Goal: Task Accomplishment & Management: Use online tool/utility

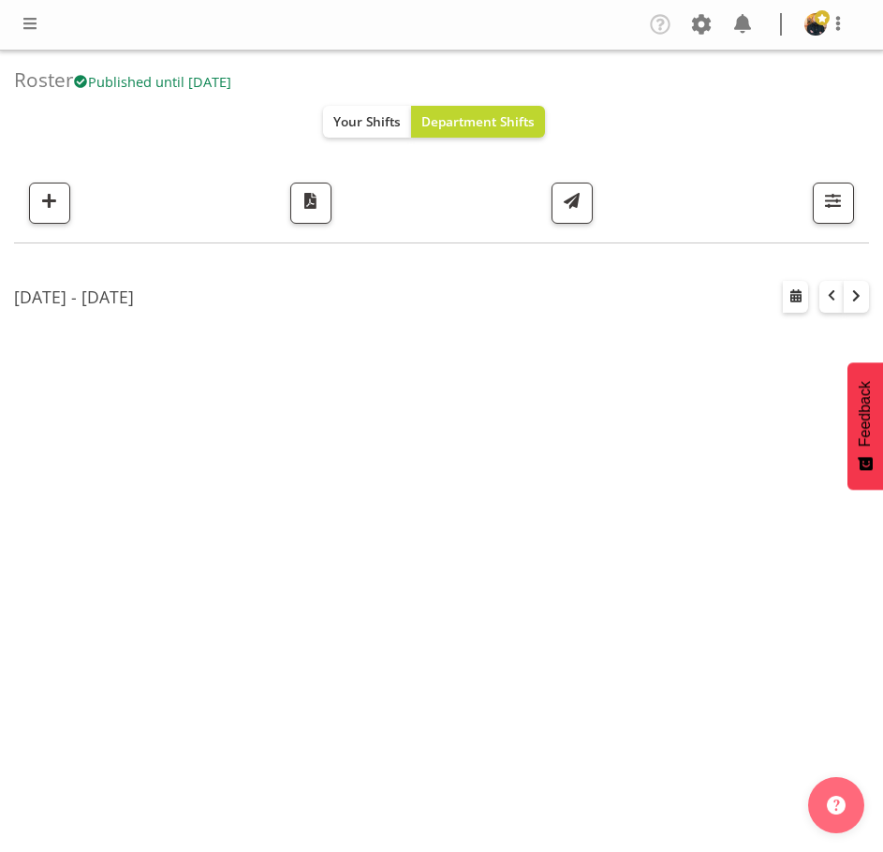
select select "shift"
click at [852, 290] on span "button" at bounding box center [856, 295] width 19 height 19
click at [828, 209] on span "button" at bounding box center [833, 200] width 24 height 24
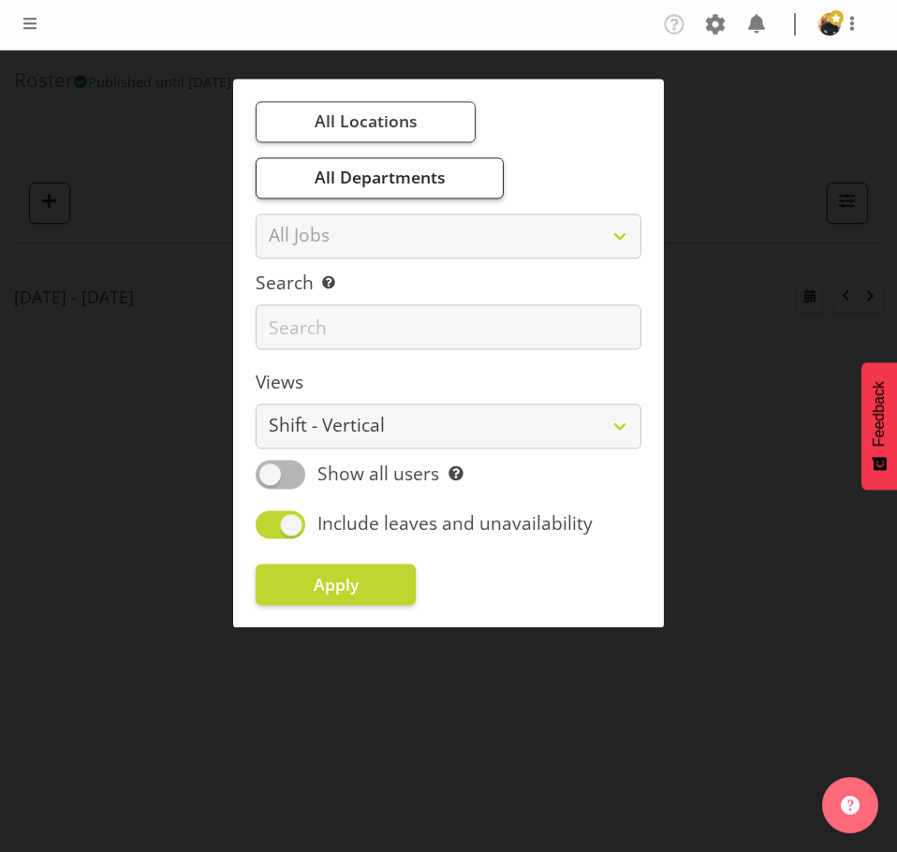
click at [428, 185] on span "All Departments" at bounding box center [380, 178] width 131 height 22
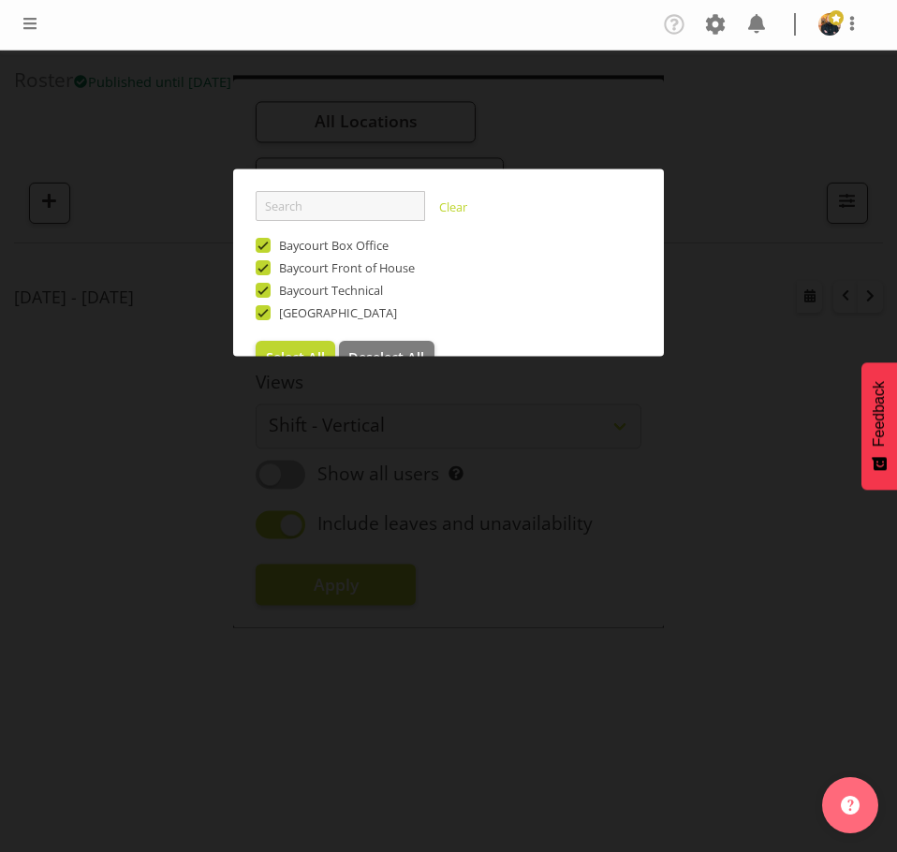
click at [757, 247] on div at bounding box center [448, 426] width 897 height 852
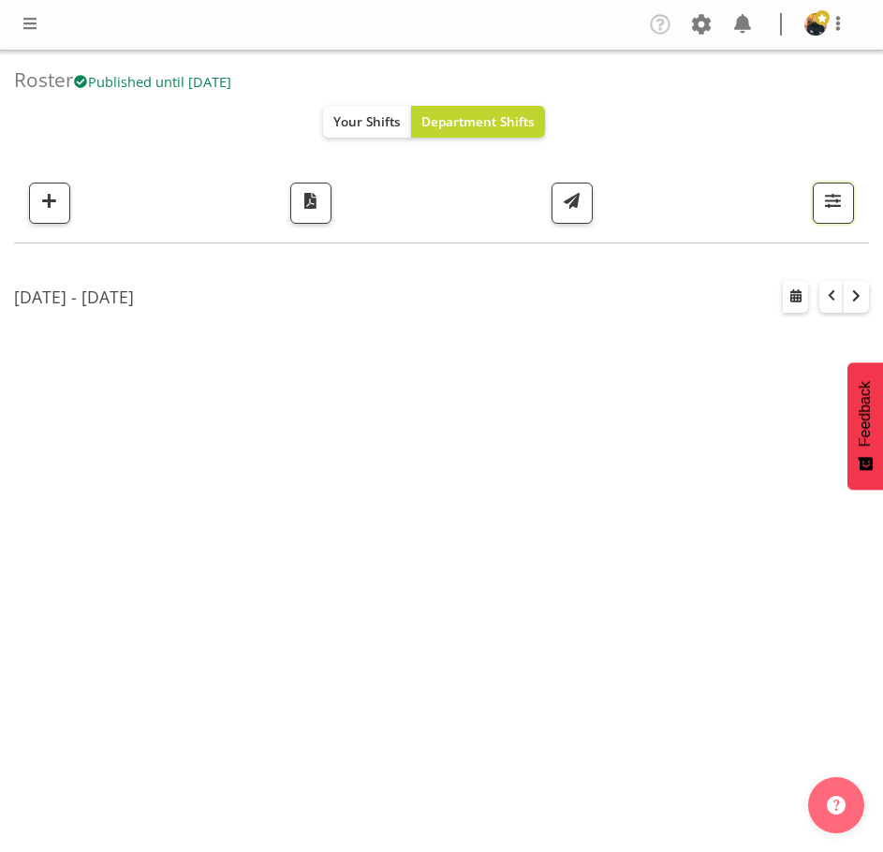
click at [845, 213] on button "button" at bounding box center [833, 203] width 41 height 41
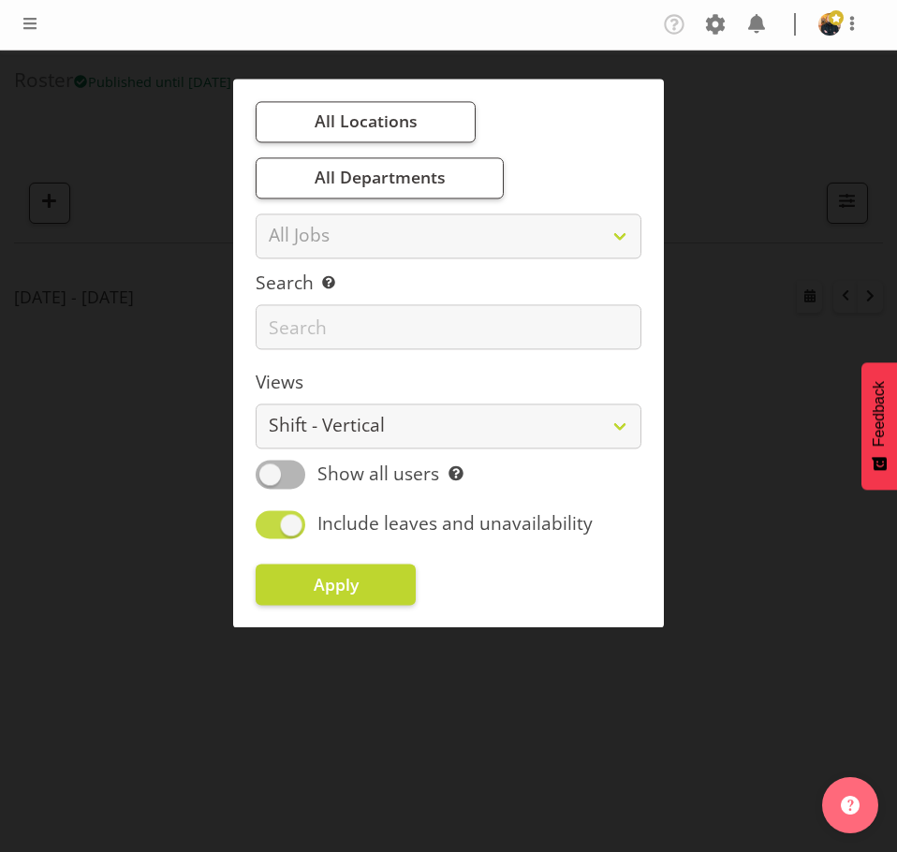
click at [305, 524] on span "Include leaves and unavailability" at bounding box center [448, 524] width 287 height 27
click at [268, 524] on input "Include leaves and unavailability" at bounding box center [262, 525] width 12 height 12
checkbox input "false"
click at [281, 476] on span at bounding box center [281, 475] width 50 height 28
click at [268, 476] on input "Show all users Show only rostered employees" at bounding box center [262, 475] width 12 height 12
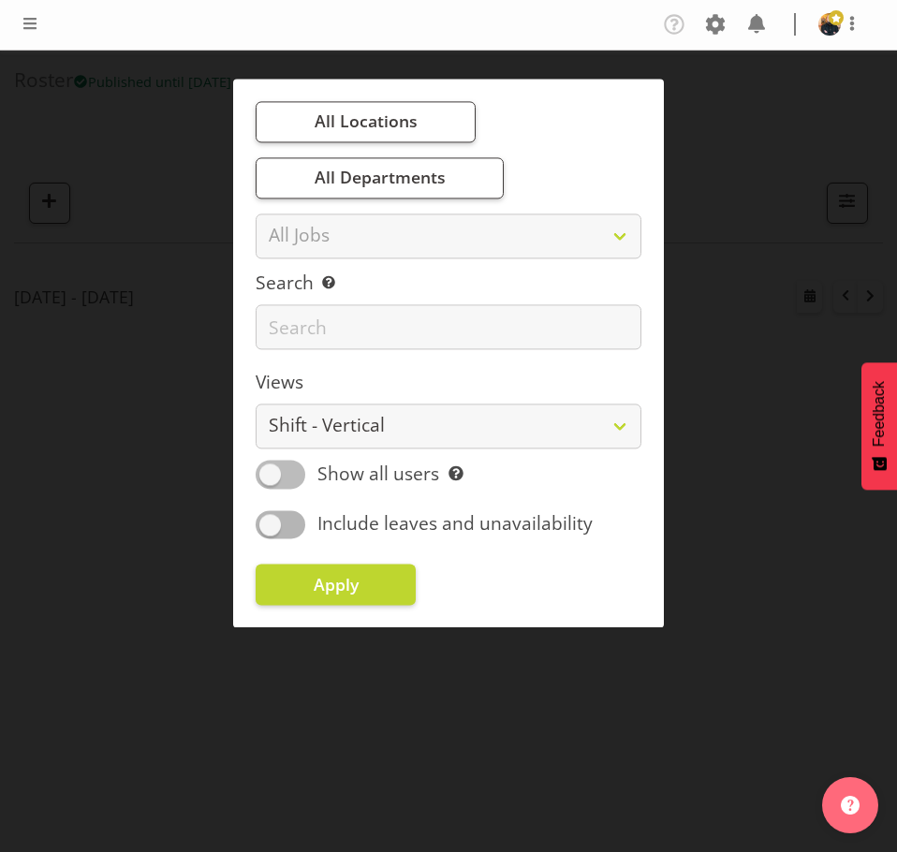
checkbox input "true"
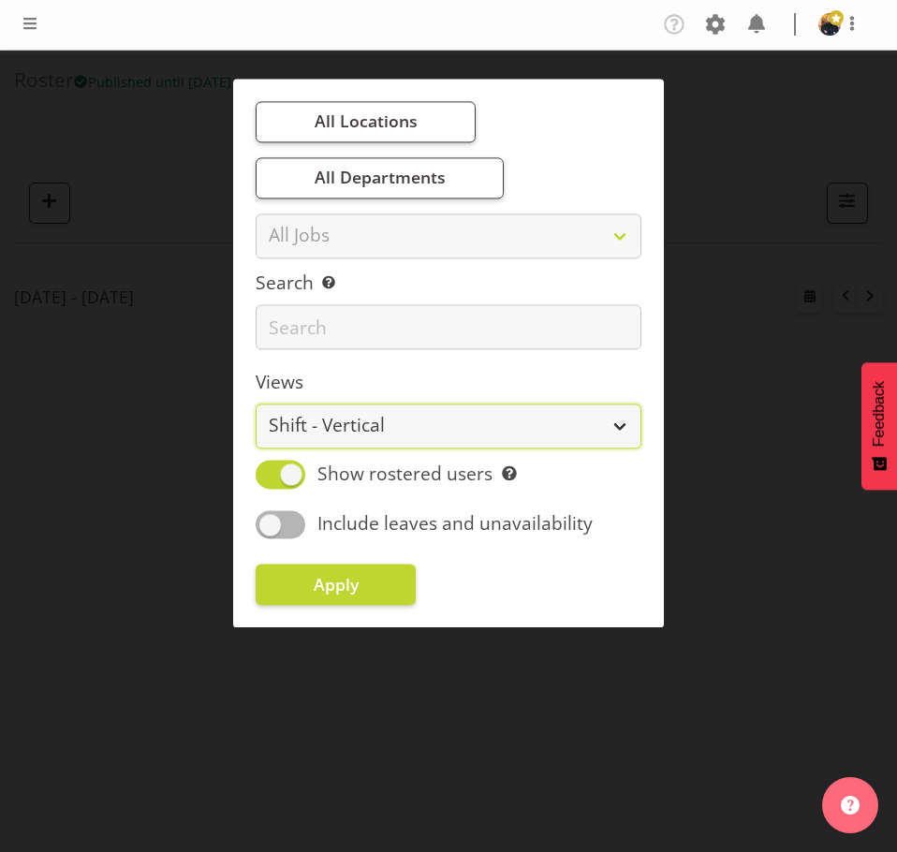
click at [573, 429] on select "Staff Role Shift - Horizontal Shift - Vertical Staff - Location" at bounding box center [449, 426] width 386 height 45
select select "shiftH"
click at [256, 404] on select "Staff Role Shift - Horizontal Shift - Vertical Staff - Location" at bounding box center [449, 426] width 386 height 45
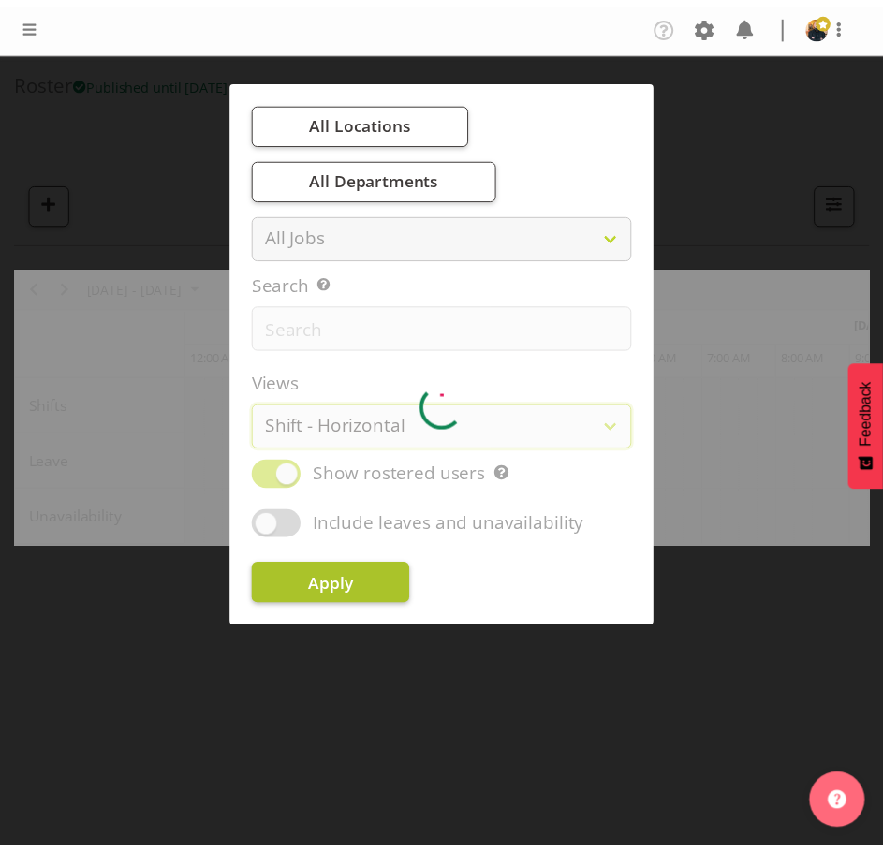
scroll to position [0, 674]
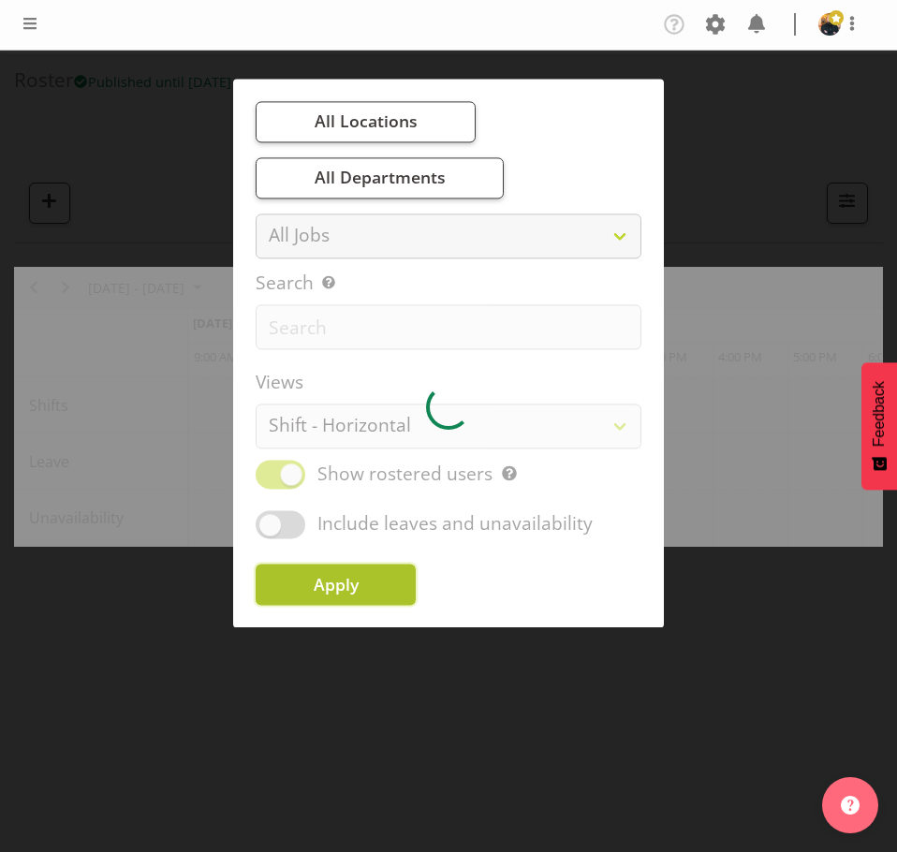
click at [383, 582] on button "Apply" at bounding box center [336, 584] width 160 height 41
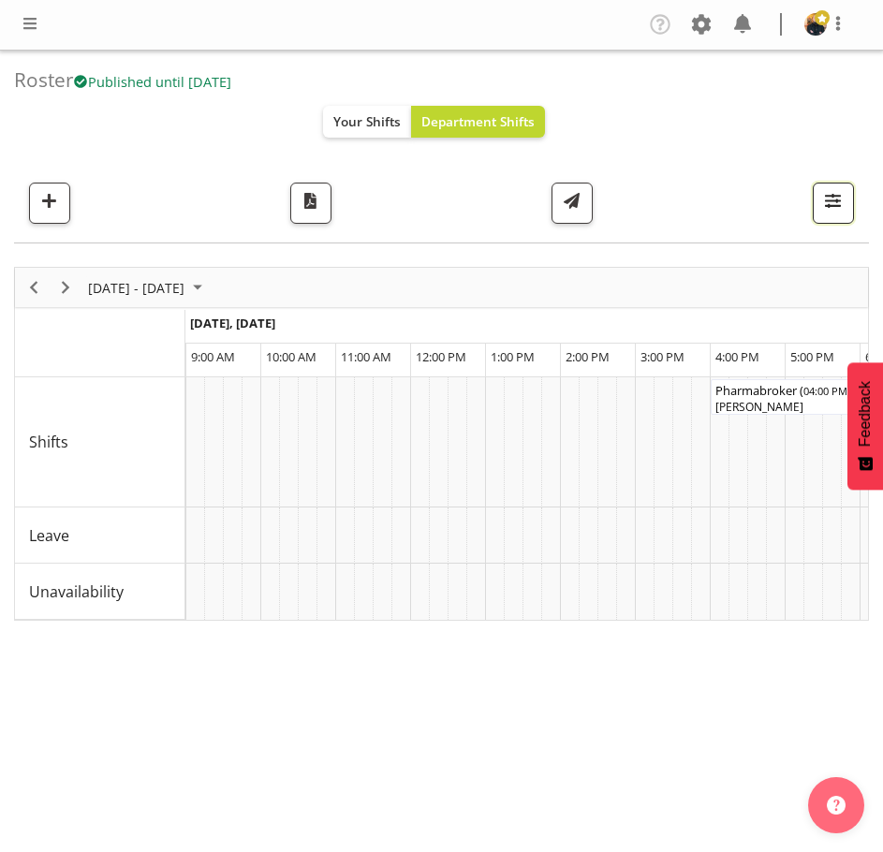
click at [841, 198] on span "button" at bounding box center [833, 200] width 24 height 24
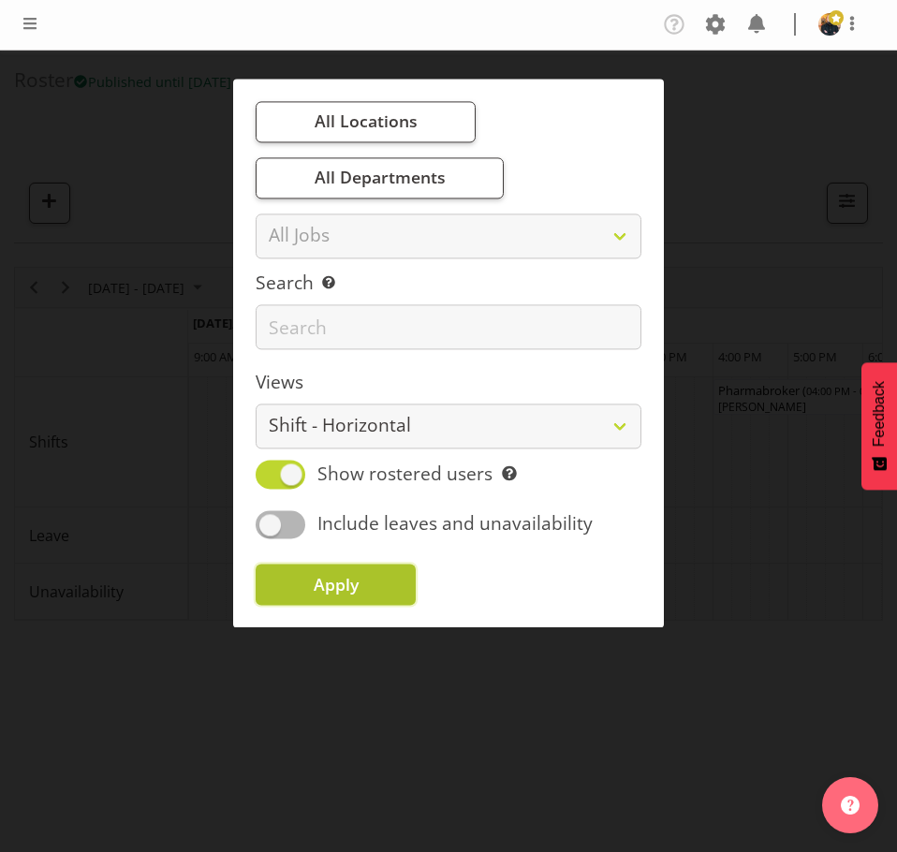
click at [373, 581] on button "Apply" at bounding box center [336, 584] width 160 height 41
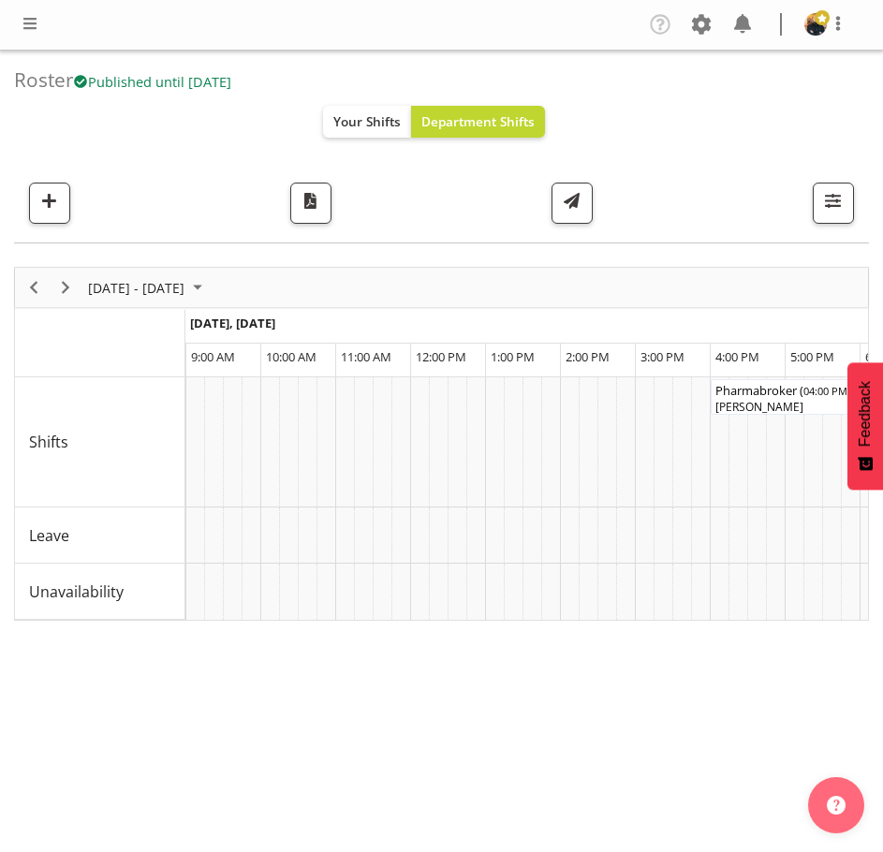
click at [621, 705] on div "[DATE] - [DATE] [DATE] Timeline Day Timeline Week Timeline Fortnight Timeline M…" at bounding box center [441, 627] width 855 height 749
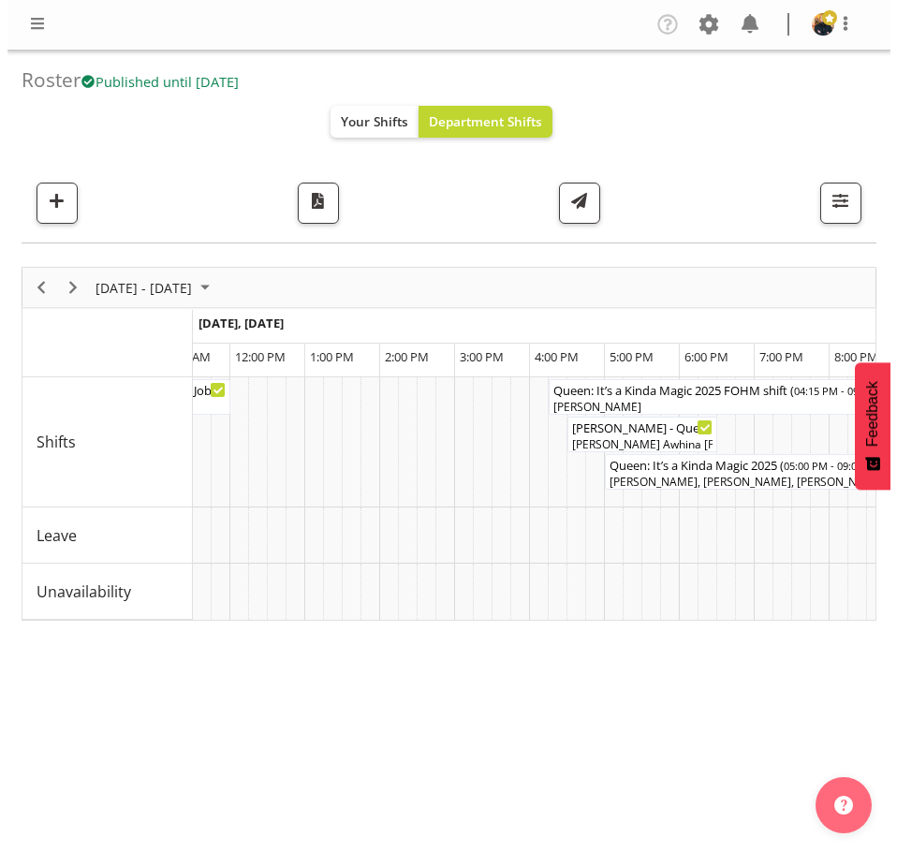
scroll to position [0, 11901]
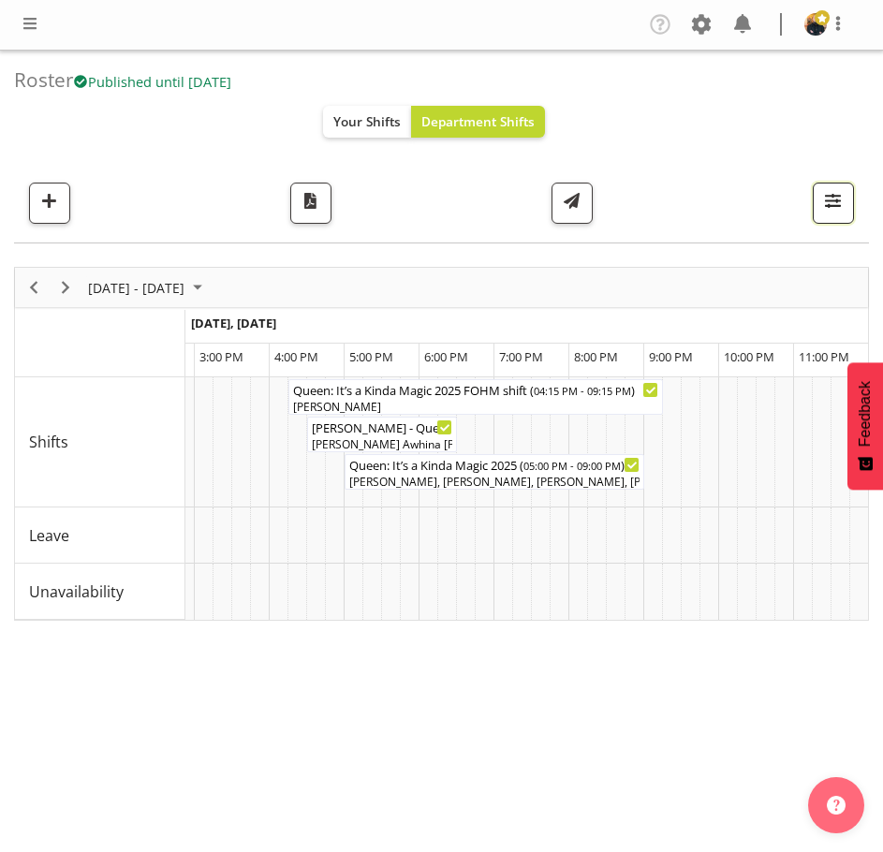
click at [848, 198] on button "button" at bounding box center [833, 203] width 41 height 41
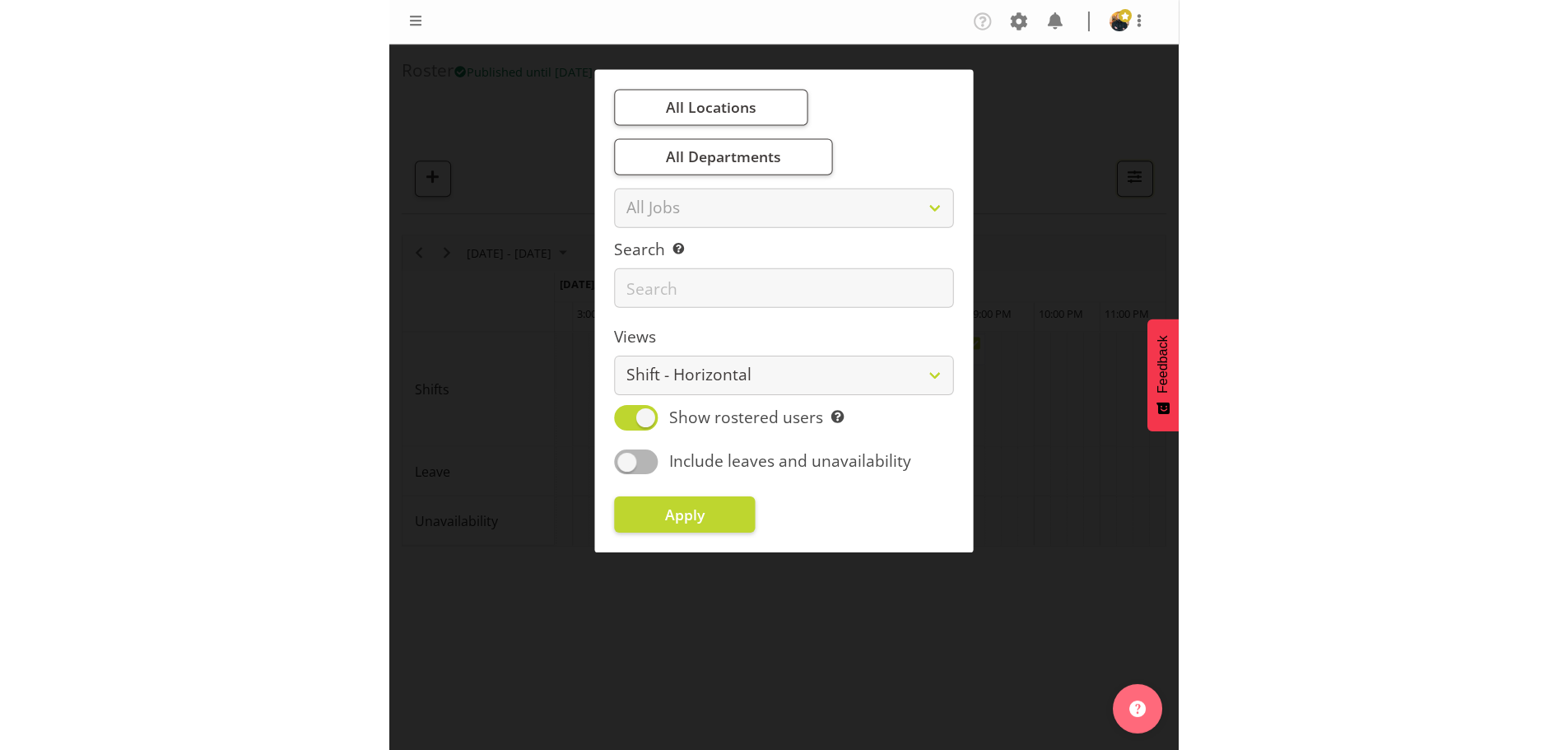
scroll to position [0, 10450]
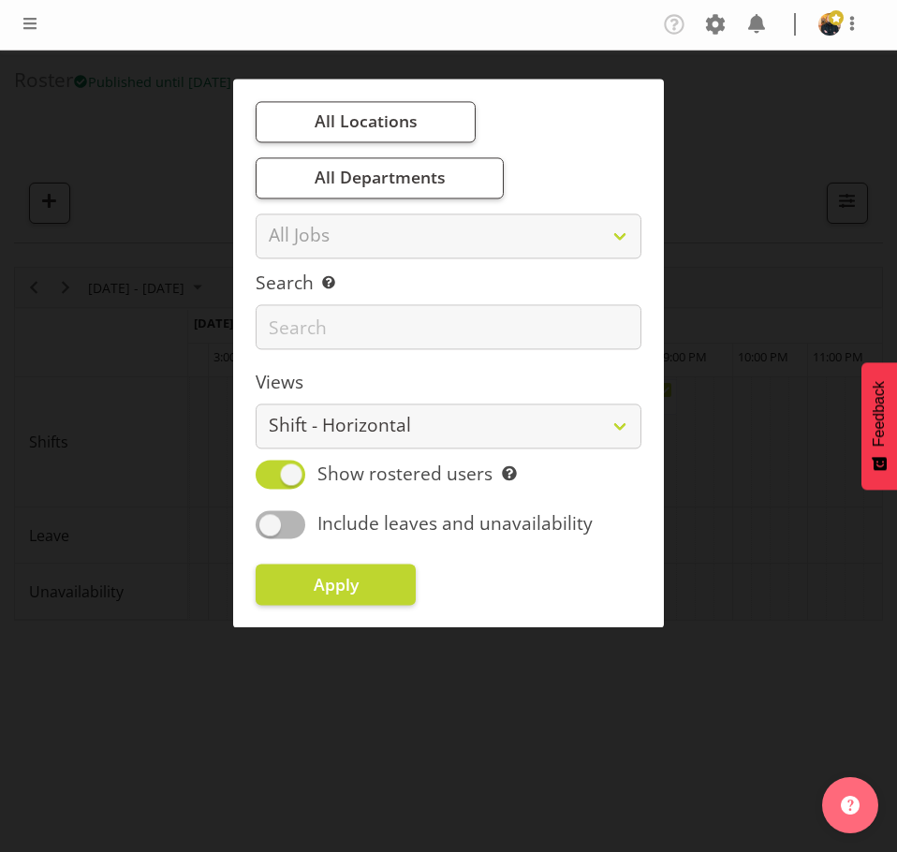
click at [586, 710] on div at bounding box center [448, 426] width 897 height 852
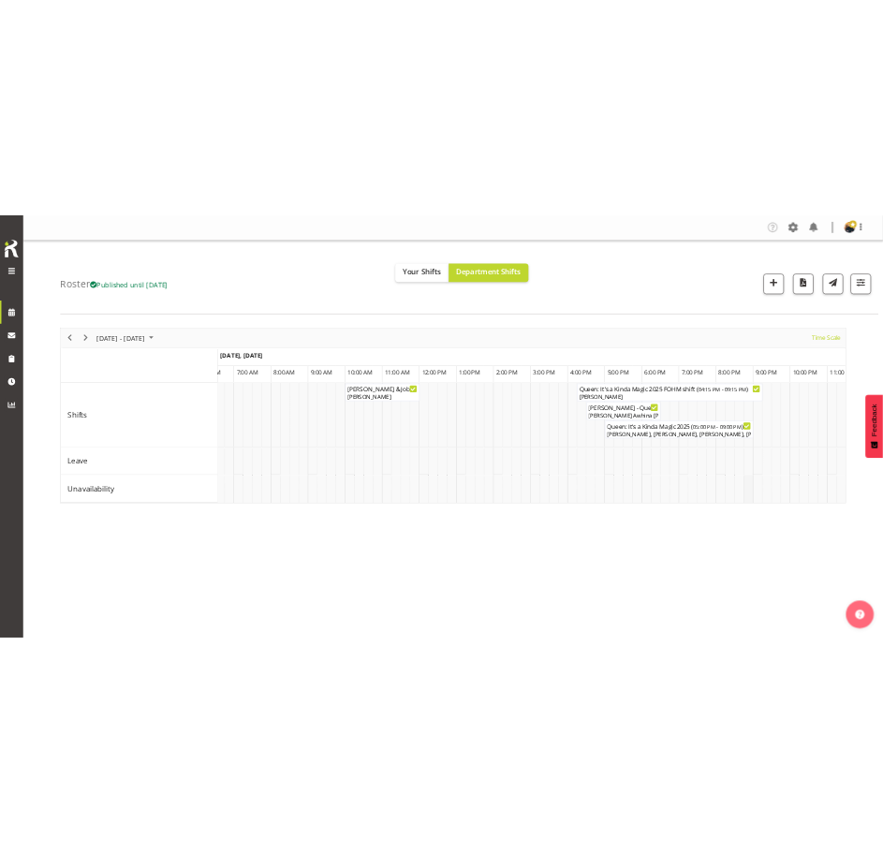
scroll to position [0, 0]
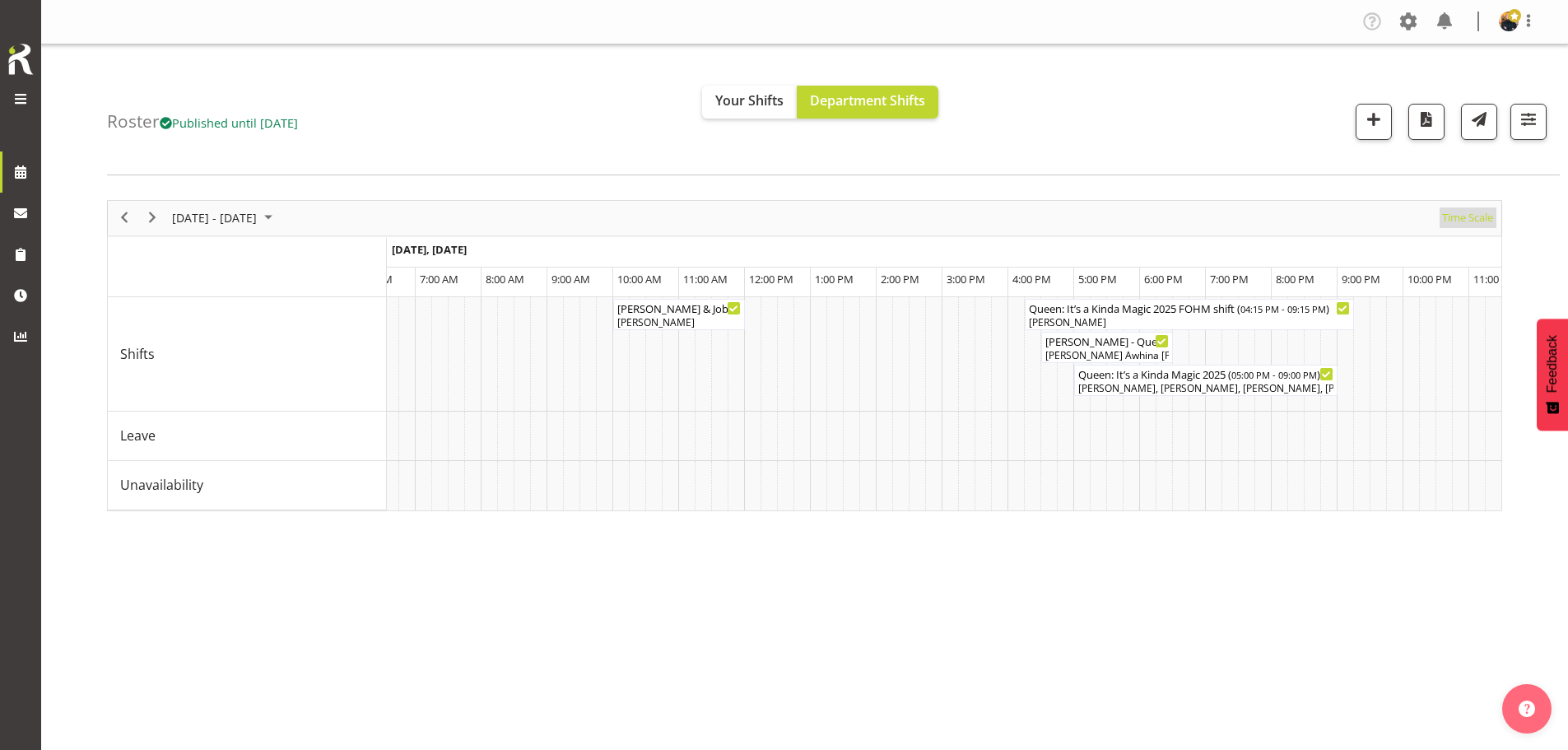
click at [775, 218] on span "Time Scale" at bounding box center [1467, 217] width 54 height 20
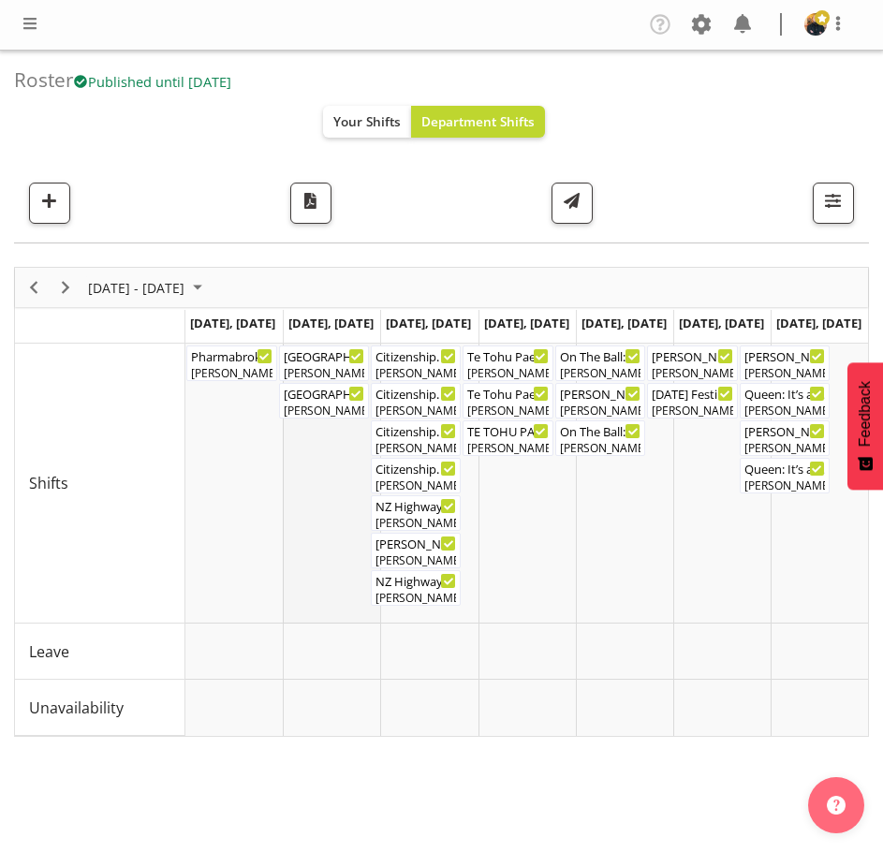
scroll to position [94, 0]
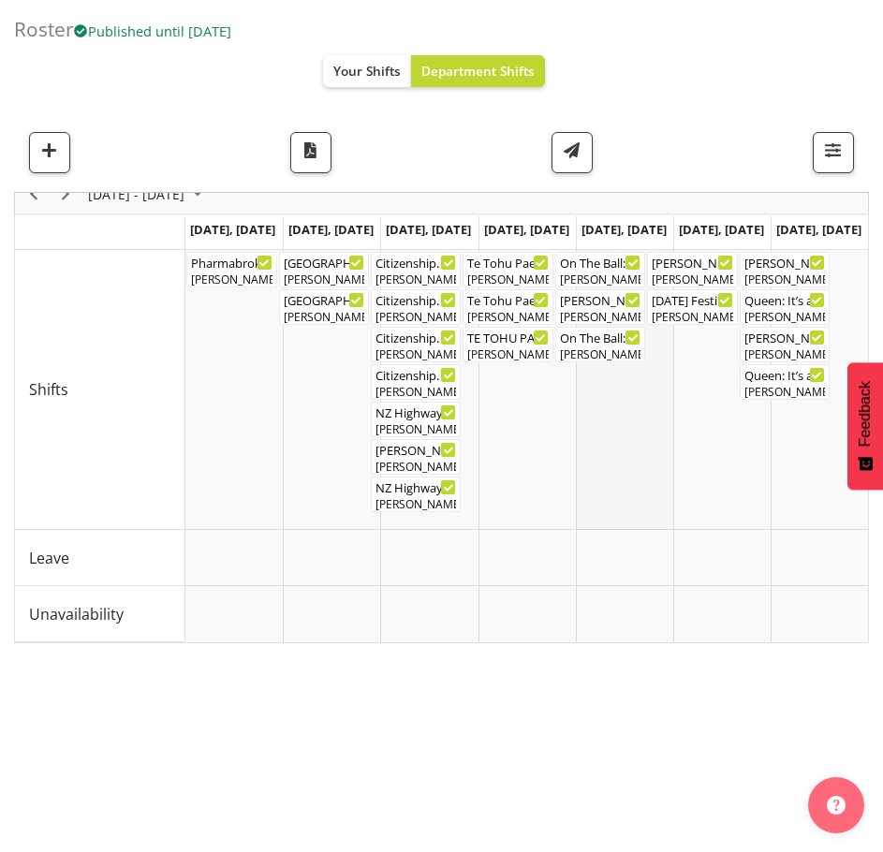
click at [606, 518] on td "Timeline Week of October 13, 2025" at bounding box center [624, 390] width 97 height 280
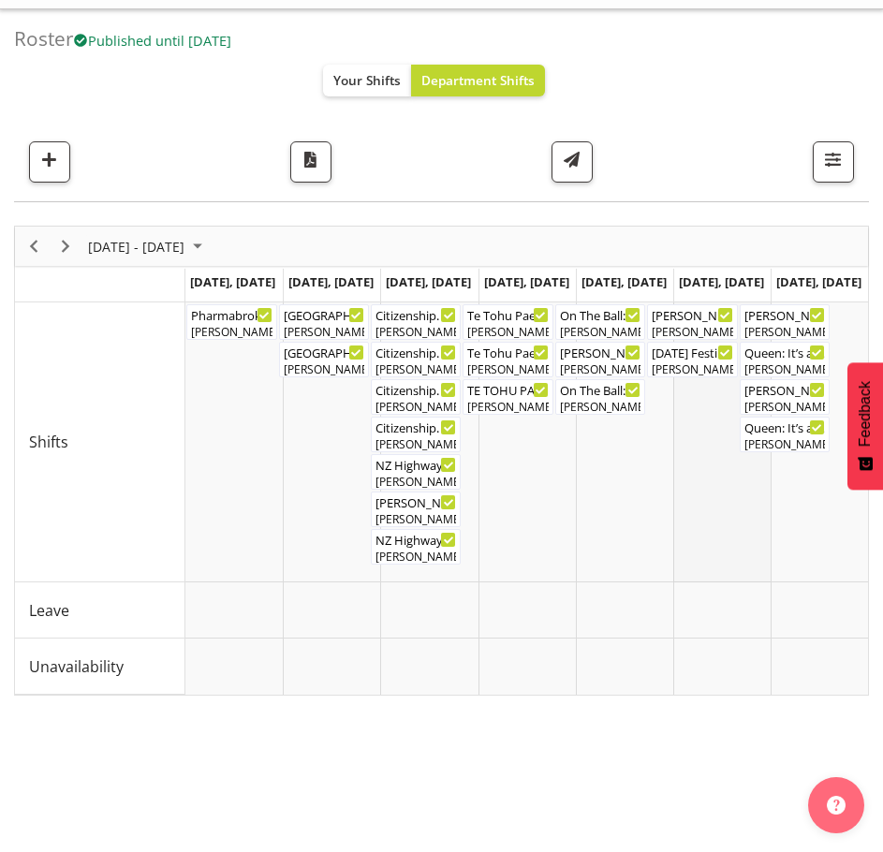
scroll to position [0, 0]
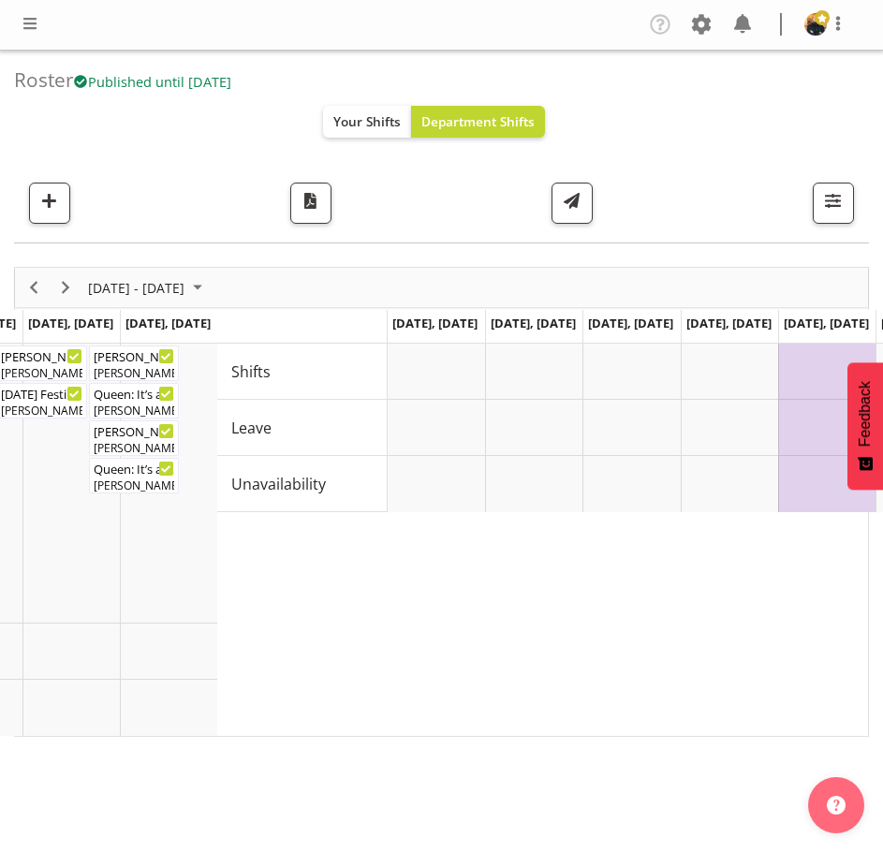
drag, startPoint x: 686, startPoint y: 637, endPoint x: -97, endPoint y: 622, distance: 783.8
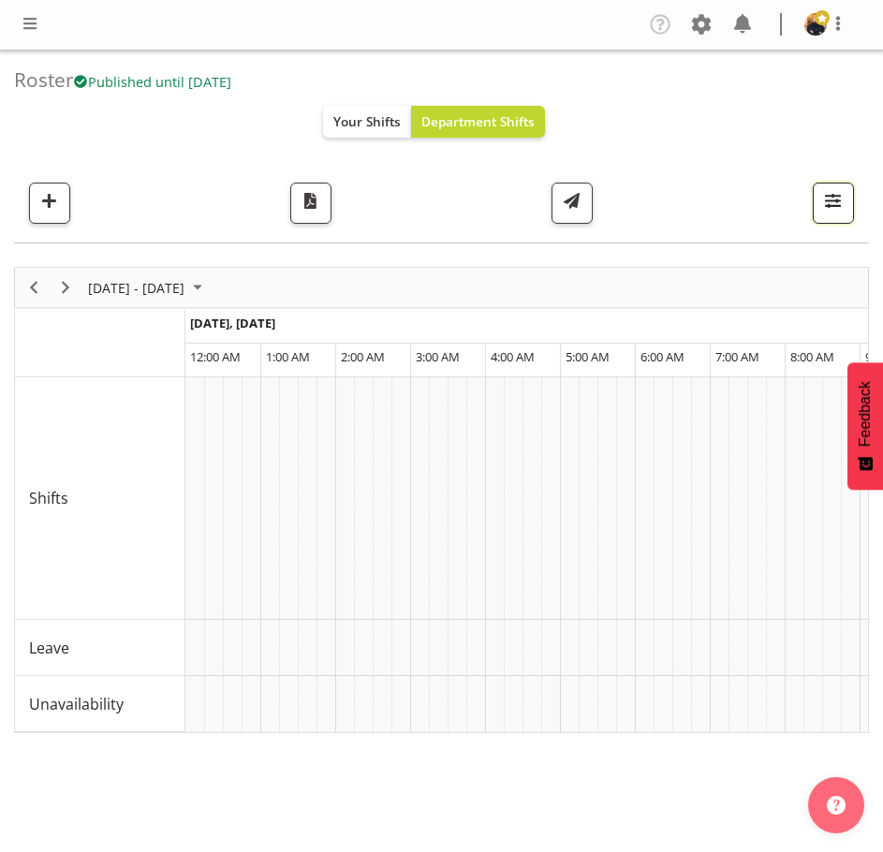
click at [835, 198] on span "button" at bounding box center [833, 200] width 24 height 24
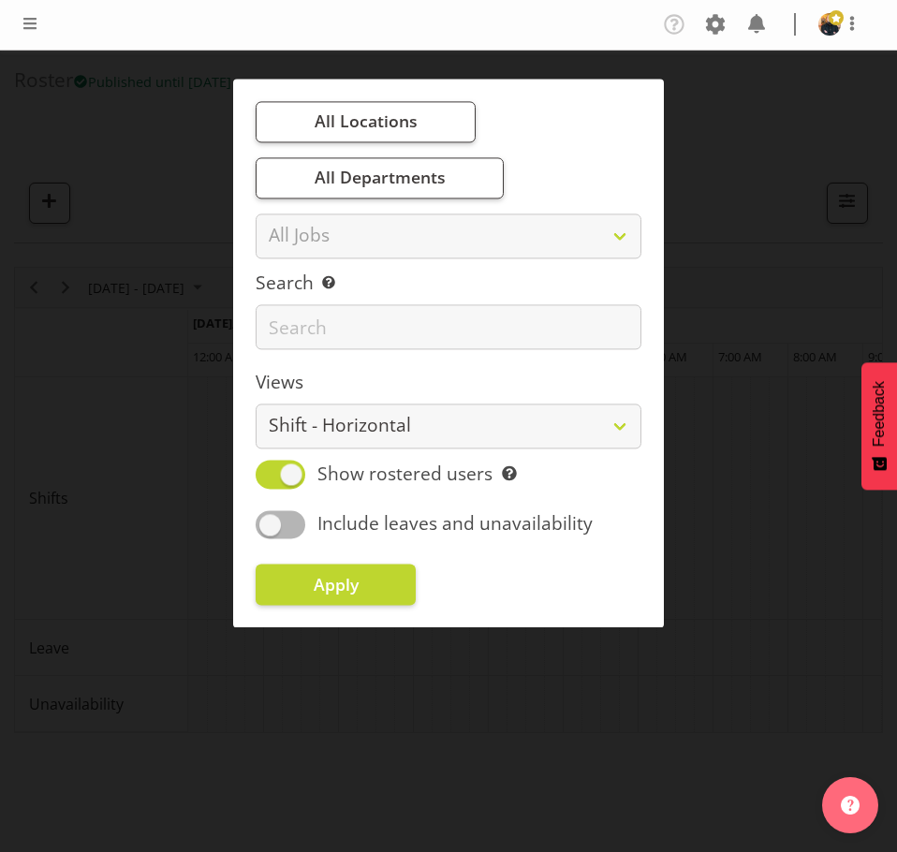
click at [657, 739] on div at bounding box center [448, 426] width 897 height 852
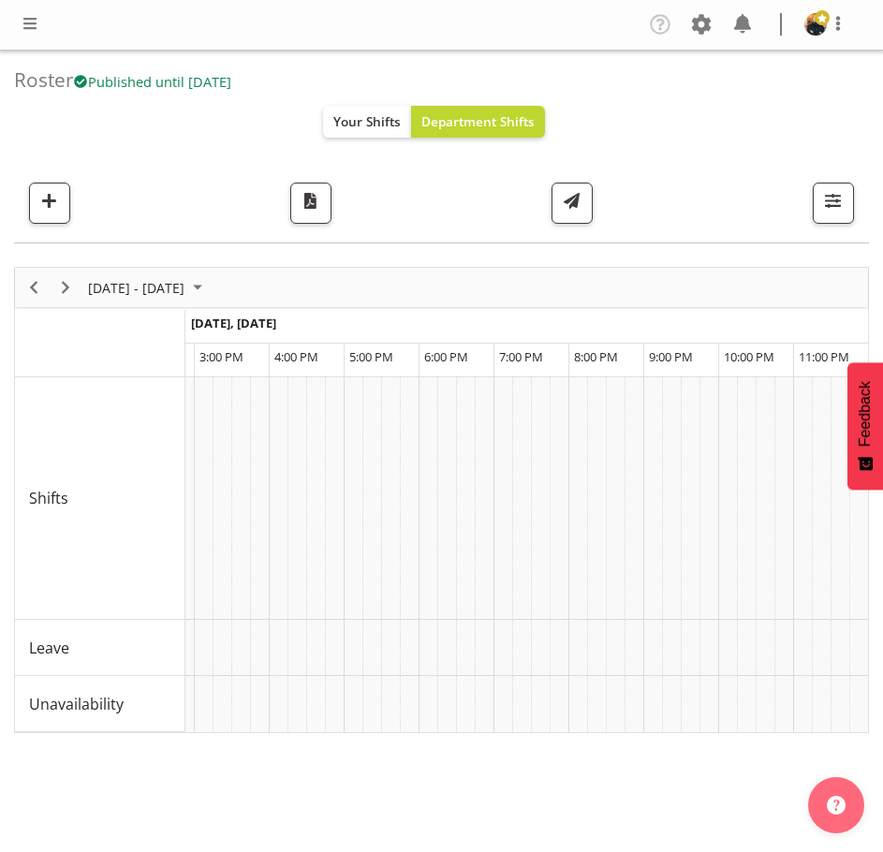
drag, startPoint x: 832, startPoint y: 287, endPoint x: 389, endPoint y: 289, distance: 442.9
click at [392, 290] on div "[DATE] - [DATE] [DATE] Day Week Fortnight Month calendar Month Agenda Time Scale" at bounding box center [441, 287] width 853 height 39
click at [150, 283] on span "[DATE] - [DATE]" at bounding box center [136, 287] width 100 height 23
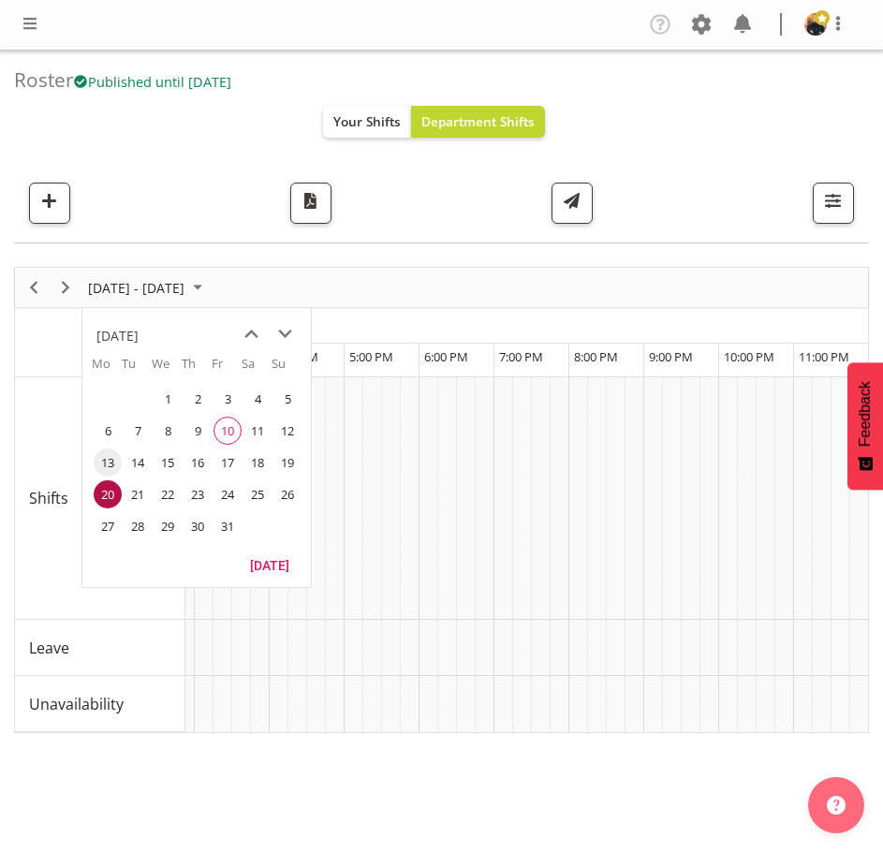
click at [105, 459] on span "13" at bounding box center [108, 462] width 28 height 28
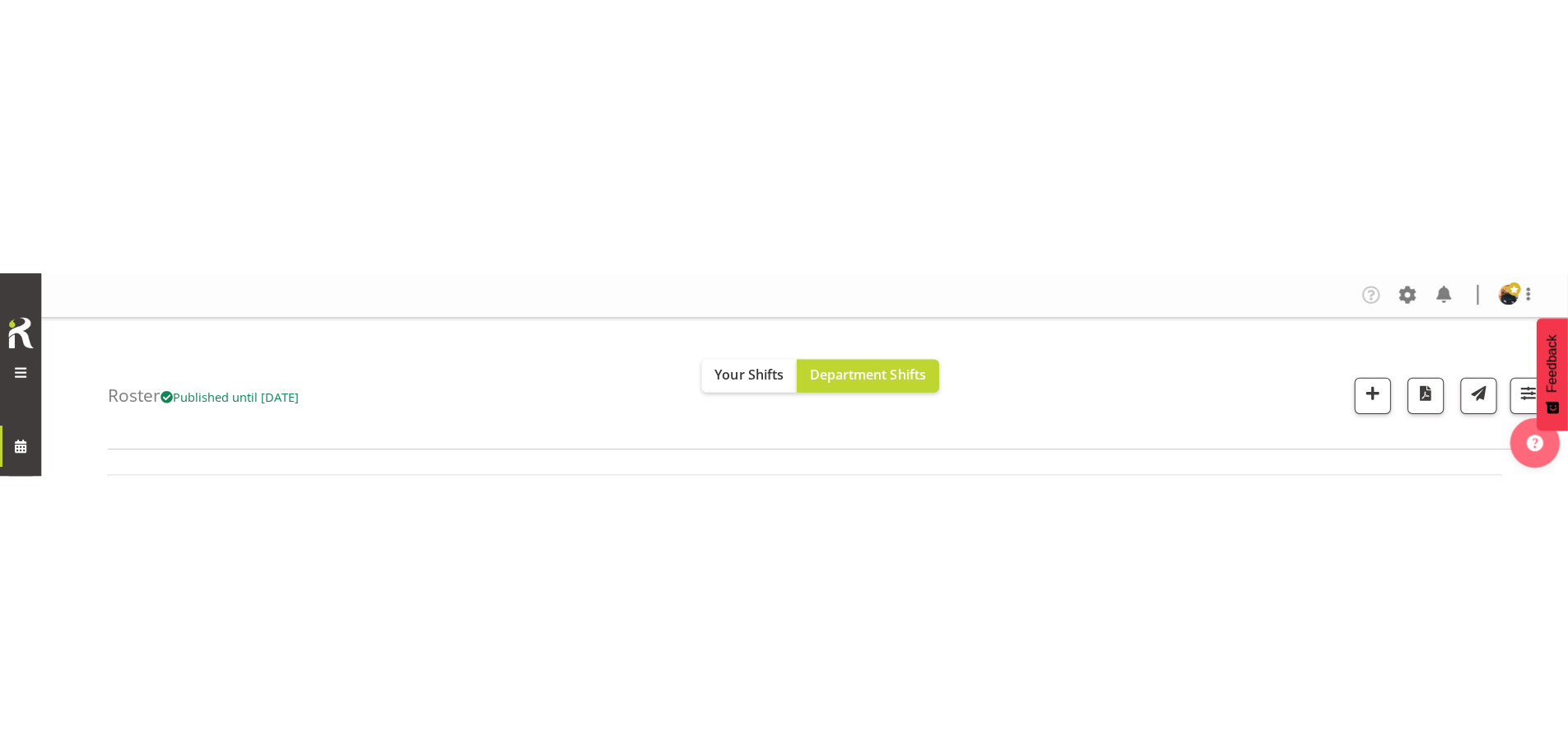
scroll to position [0, 9920]
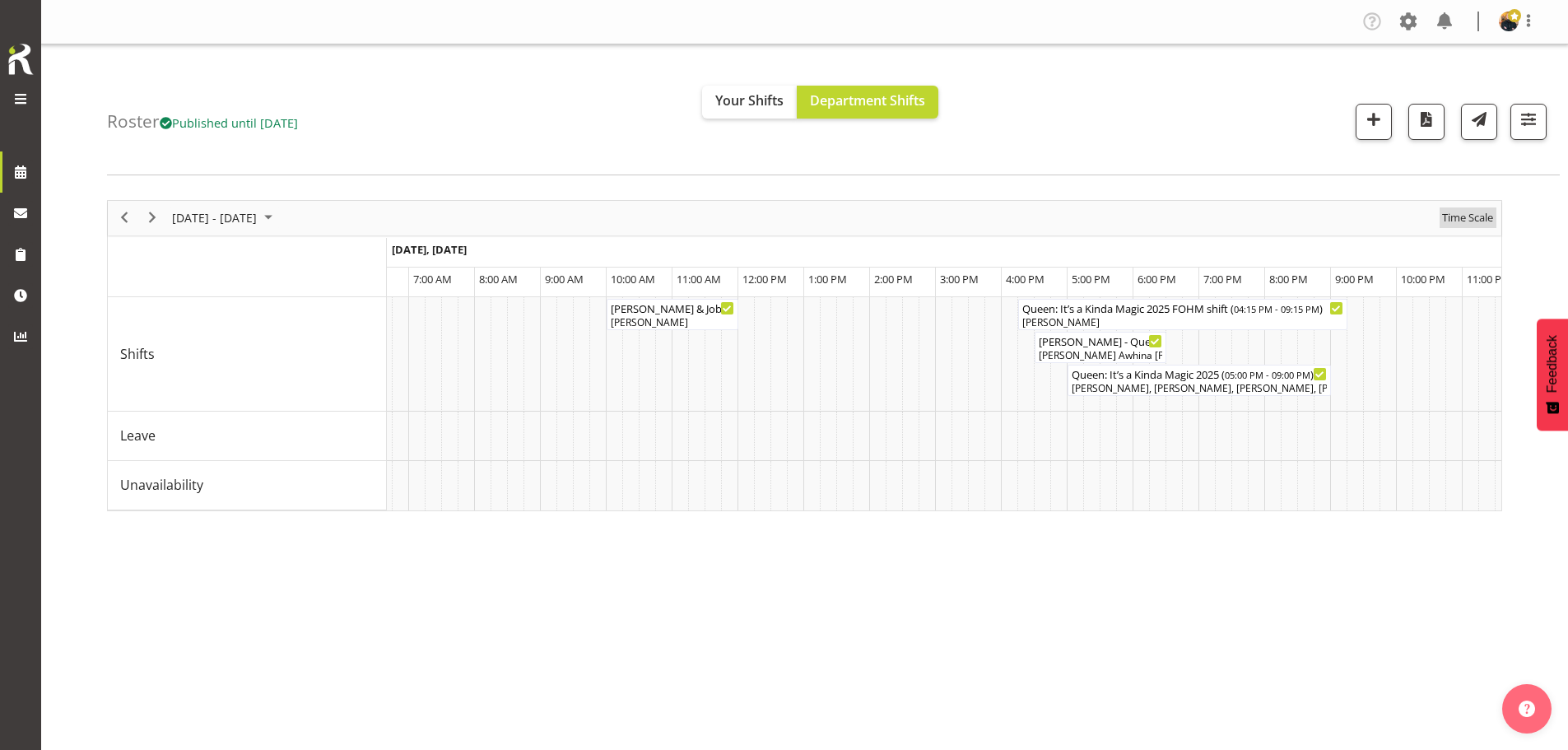
click at [775, 224] on span "Time Scale" at bounding box center [1467, 217] width 54 height 20
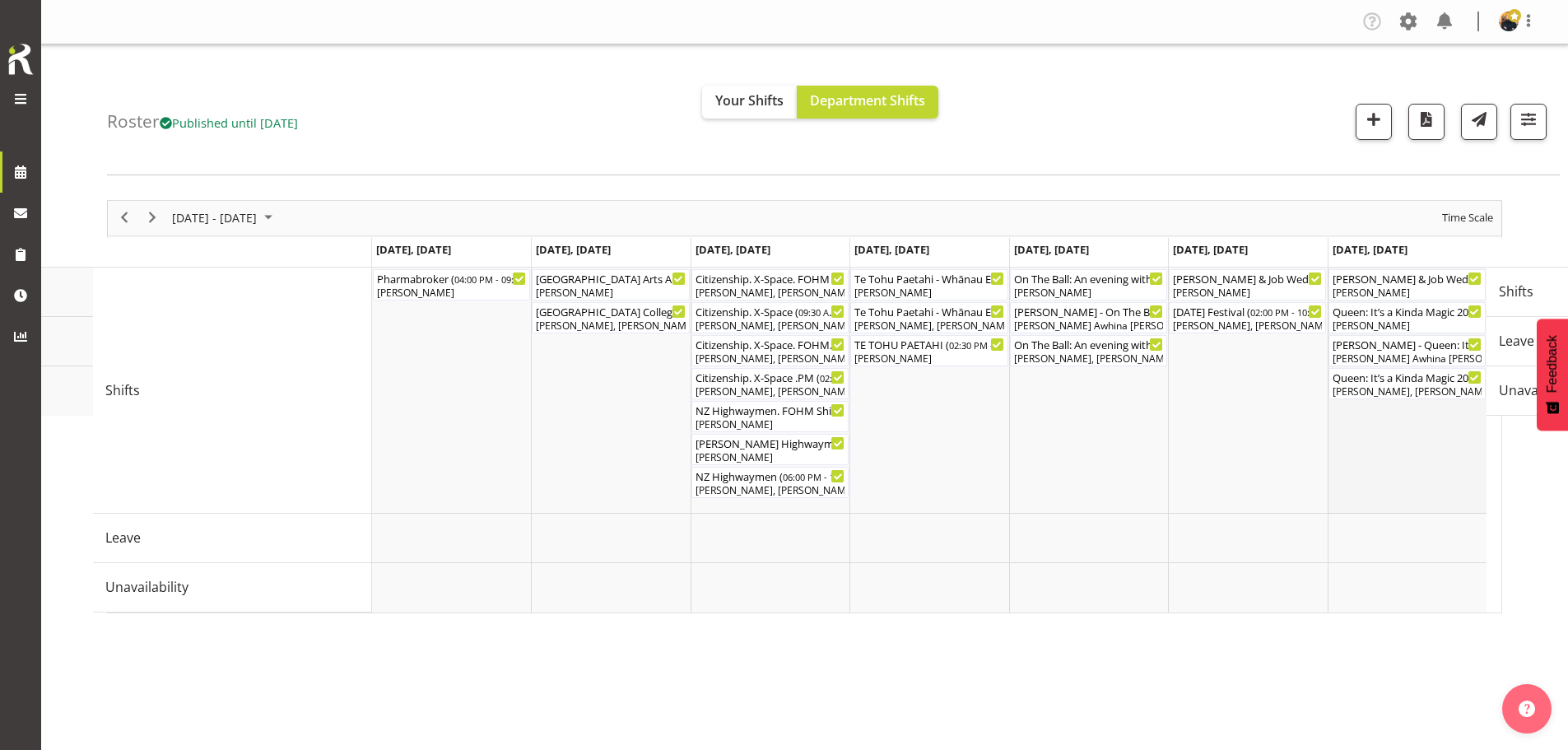
drag, startPoint x: 1385, startPoint y: 549, endPoint x: 1370, endPoint y: 436, distance: 114.0
click at [775, 436] on tbody "Timeline Week of October 13, 2025" at bounding box center [929, 440] width 1114 height 345
